Goal: Task Accomplishment & Management: Manage account settings

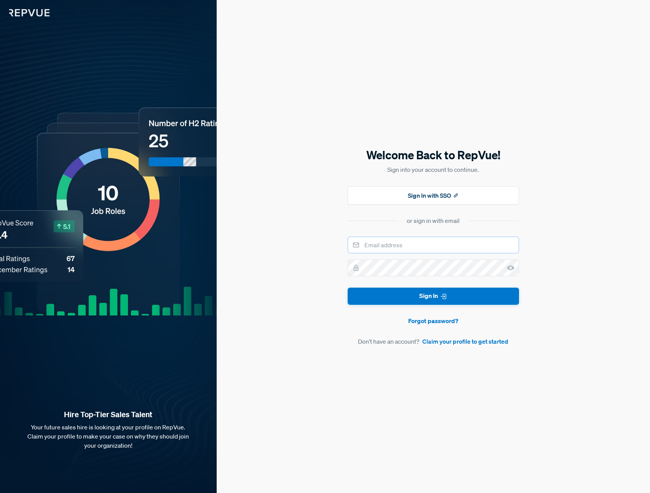
click at [422, 248] on input "email" at bounding box center [433, 244] width 171 height 17
type input "[PERSON_NAME][EMAIL_ADDRESS][DOMAIN_NAME]"
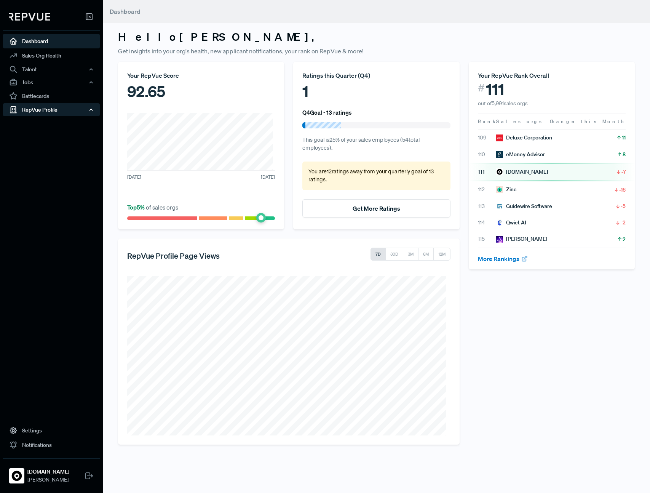
click at [48, 109] on div "RepVue Profile" at bounding box center [51, 109] width 97 height 13
click at [48, 131] on link "Reviews" at bounding box center [61, 136] width 97 height 12
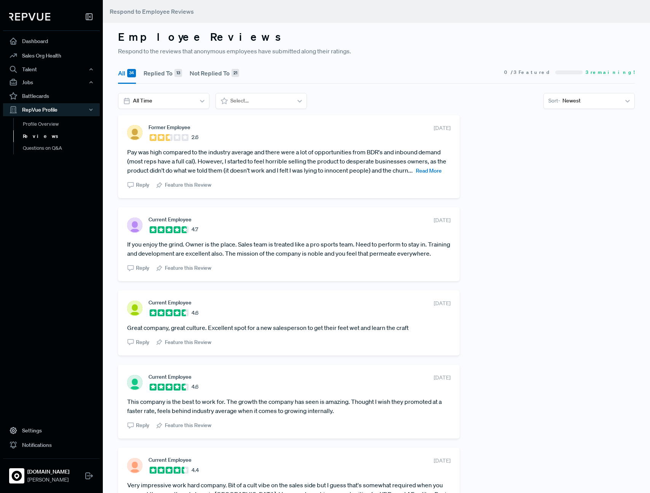
click at [41, 138] on link "Reviews" at bounding box center [61, 136] width 97 height 12
click at [429, 169] on span "Read More" at bounding box center [429, 170] width 26 height 7
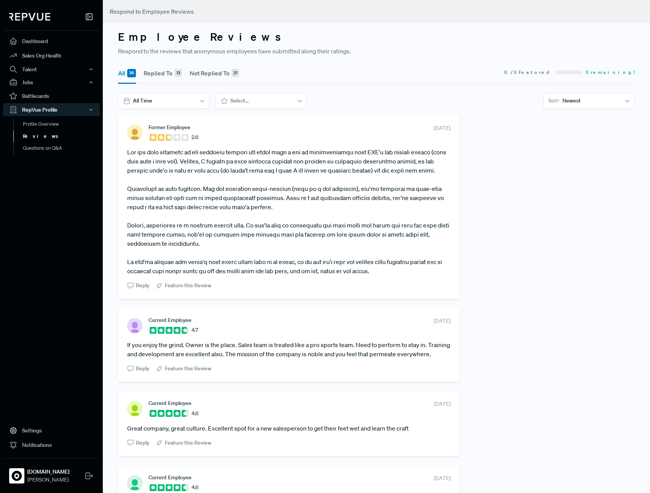
click at [138, 134] on use at bounding box center [134, 132] width 15 height 15
click at [37, 45] on link "Dashboard" at bounding box center [51, 41] width 97 height 14
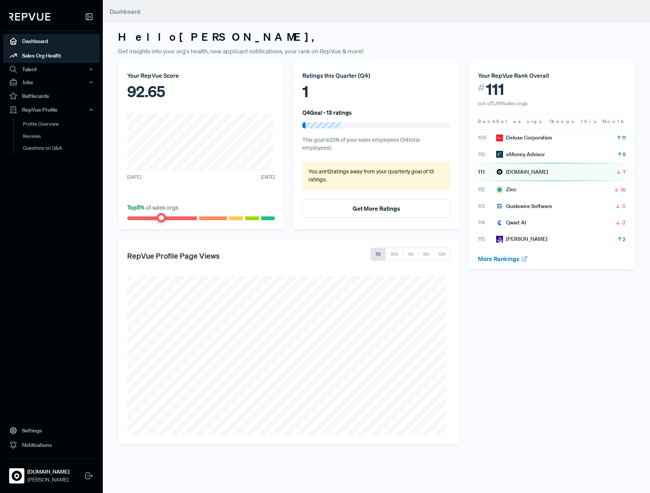
click at [41, 57] on link "Sales Org Health" at bounding box center [51, 55] width 97 height 14
